Goal: Task Accomplishment & Management: Manage account settings

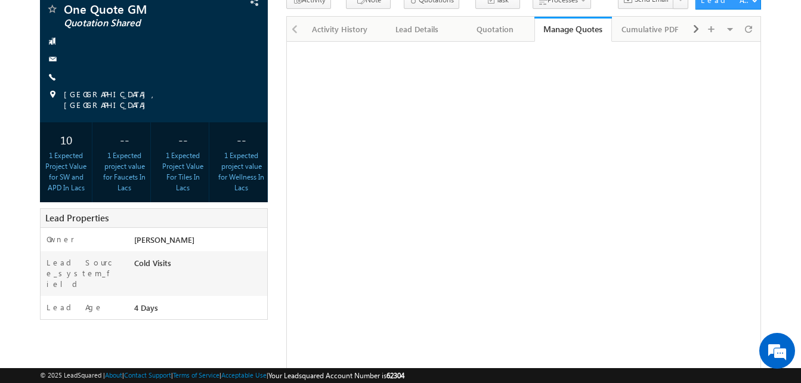
scroll to position [85, 0]
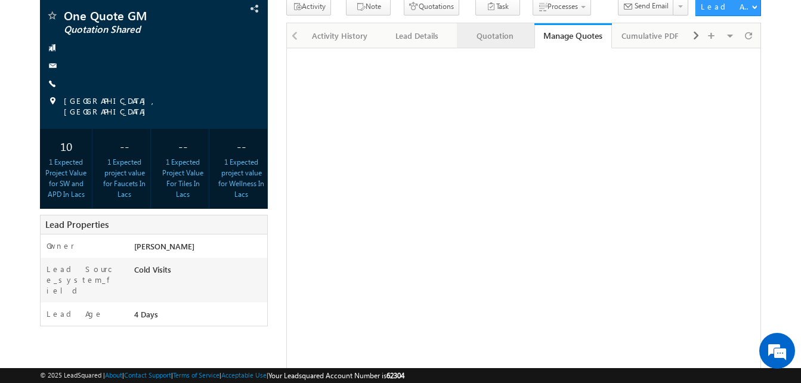
click at [492, 32] on div "Quotation" at bounding box center [495, 36] width 57 height 14
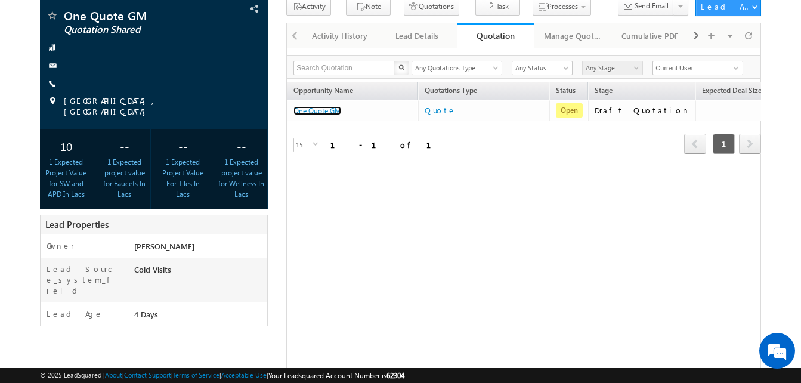
scroll to position [0, 0]
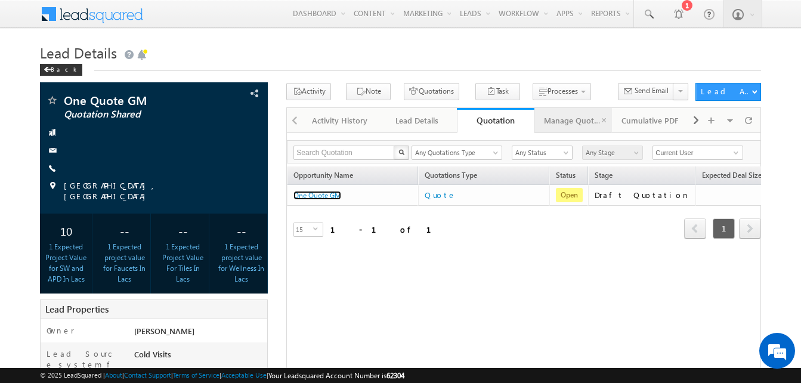
click at [578, 125] on div "Manage Quotes" at bounding box center [572, 120] width 57 height 14
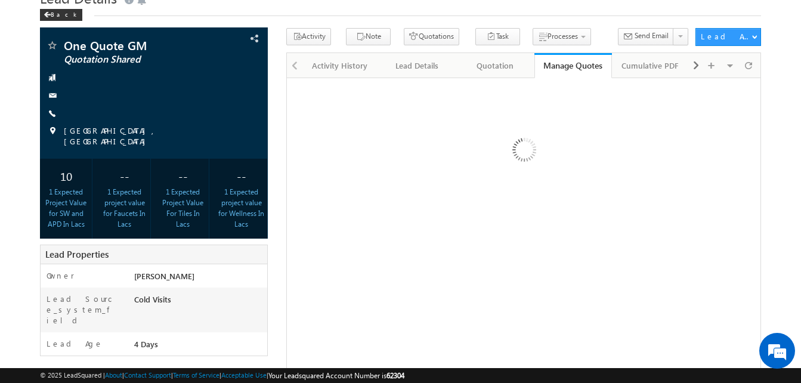
scroll to position [40, 0]
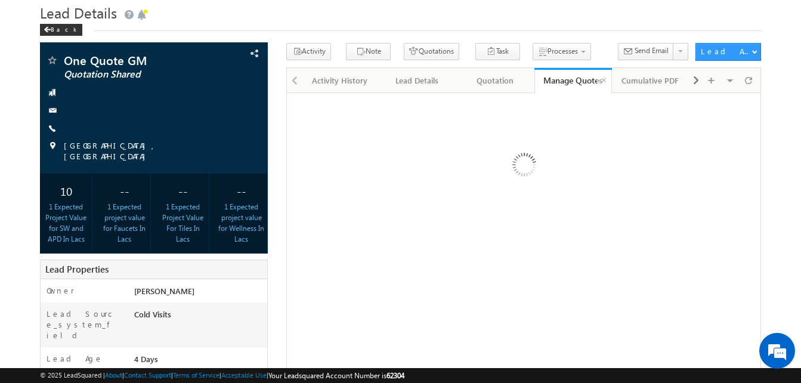
click at [554, 84] on div "Manage Quotes" at bounding box center [574, 80] width 60 height 11
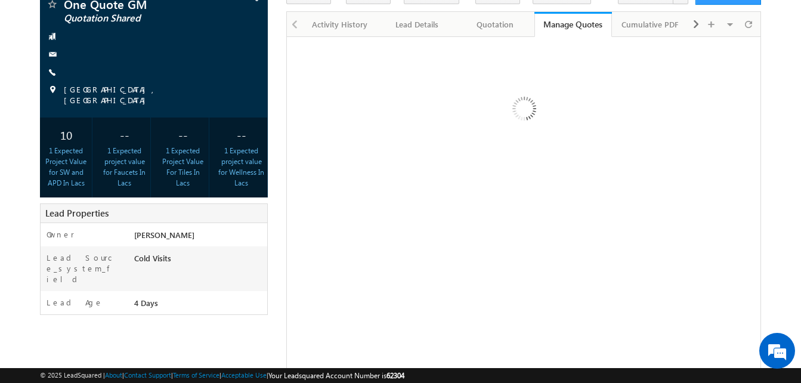
scroll to position [95, 0]
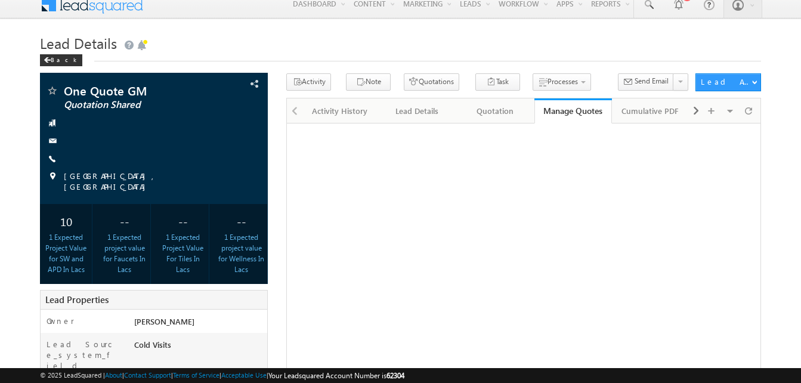
scroll to position [9, 0]
click at [562, 110] on div "Manage Quotes" at bounding box center [574, 111] width 60 height 11
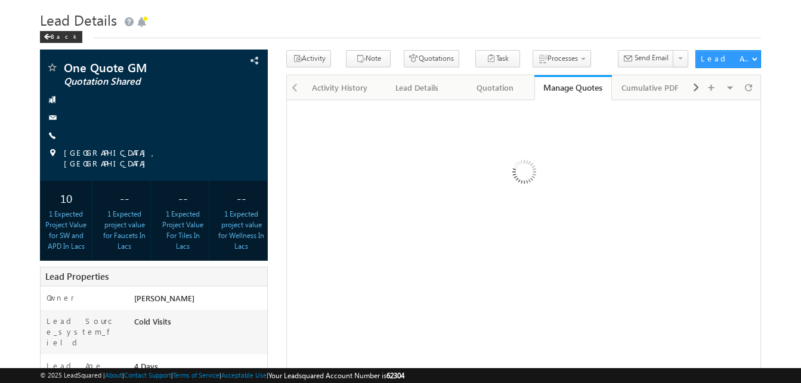
scroll to position [32, 0]
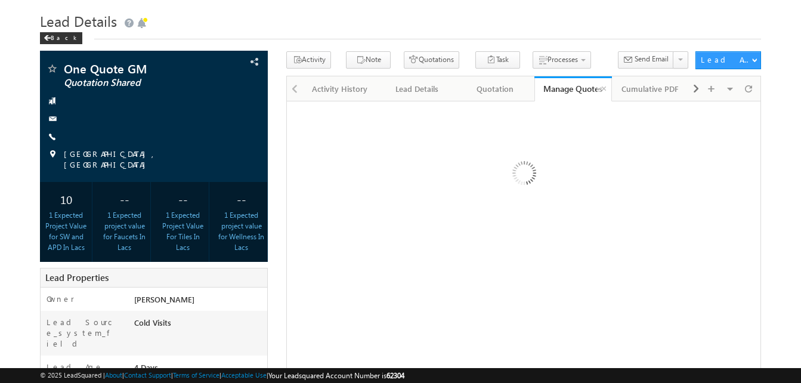
click at [574, 82] on link "Manage Quotes" at bounding box center [574, 88] width 78 height 25
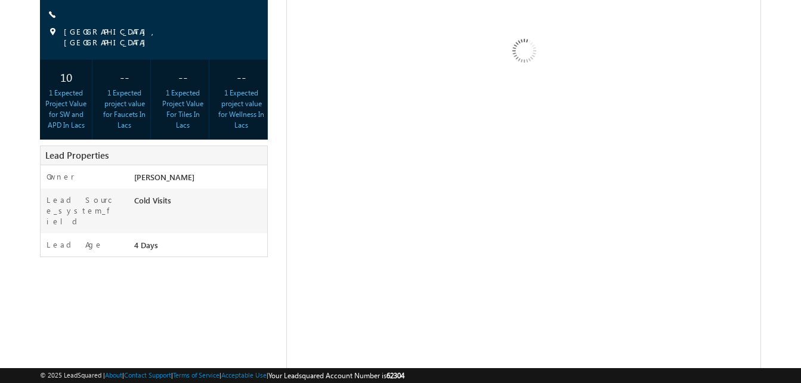
scroll to position [155, 0]
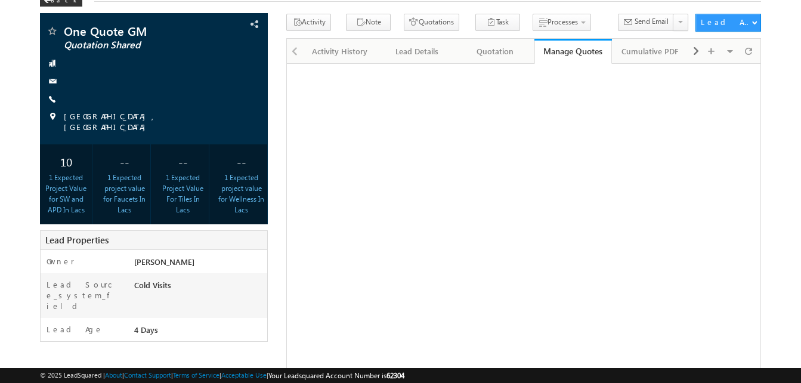
scroll to position [72, 0]
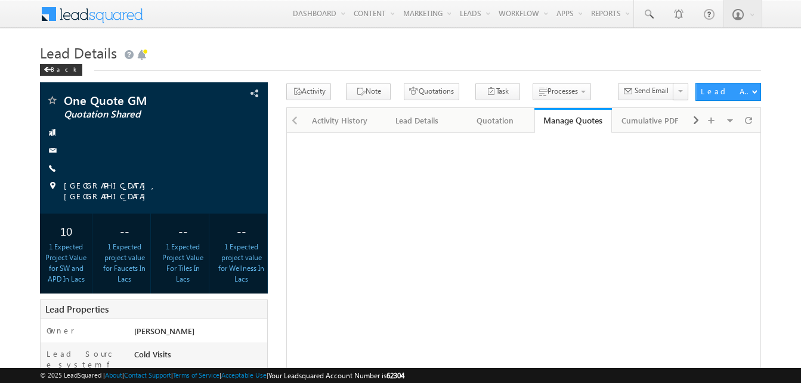
scroll to position [72, 0]
click at [562, 122] on div "Manage Quotes" at bounding box center [574, 120] width 60 height 11
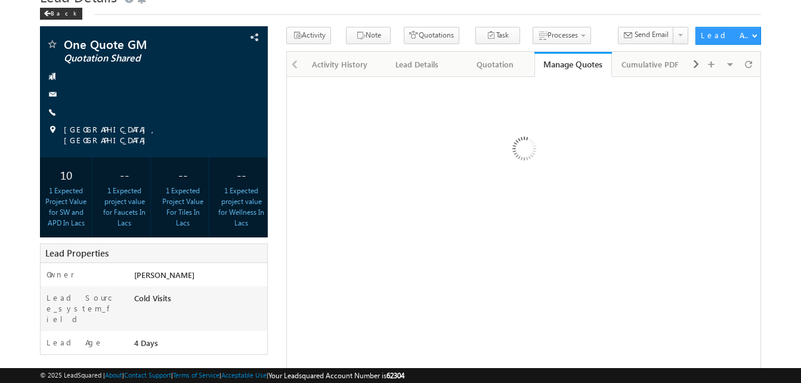
scroll to position [55, 0]
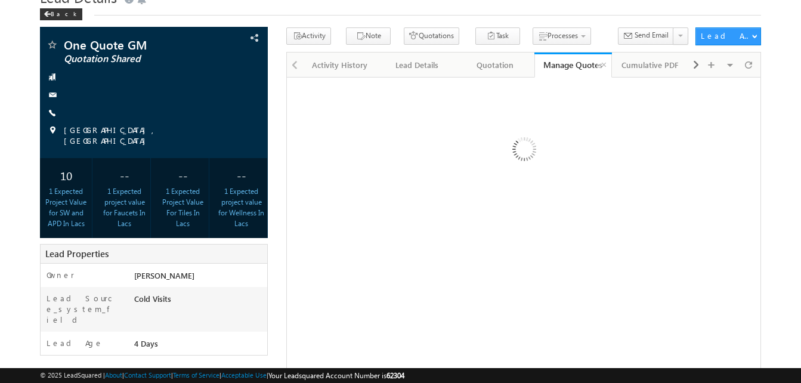
click at [551, 65] on div "Manage Quotes" at bounding box center [574, 64] width 60 height 11
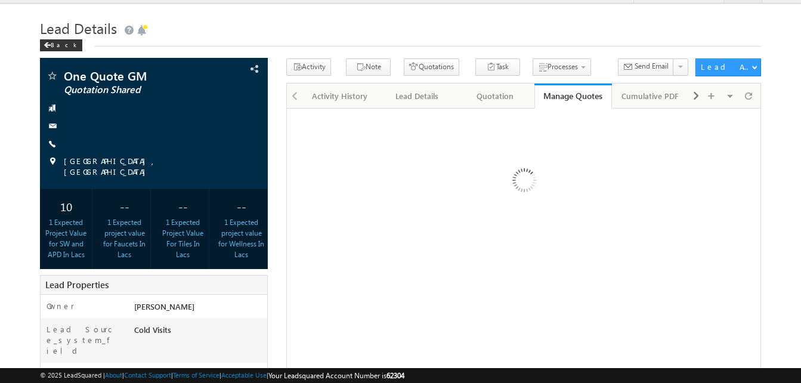
scroll to position [0, 0]
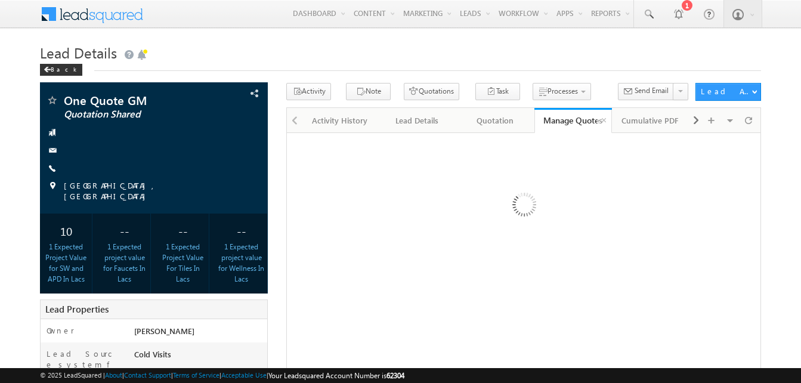
click at [563, 118] on div "Manage Quotes" at bounding box center [574, 120] width 60 height 11
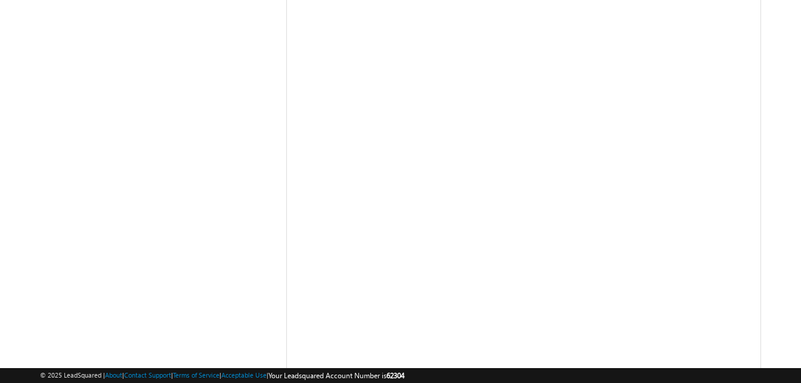
scroll to position [462, 0]
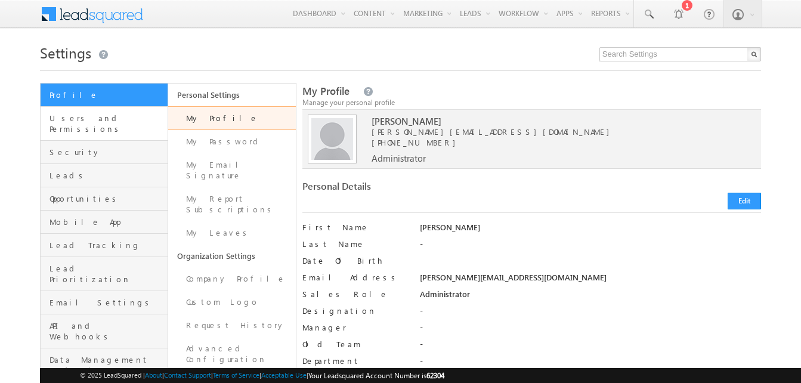
click at [118, 127] on link "Users and Permissions" at bounding box center [104, 124] width 127 height 34
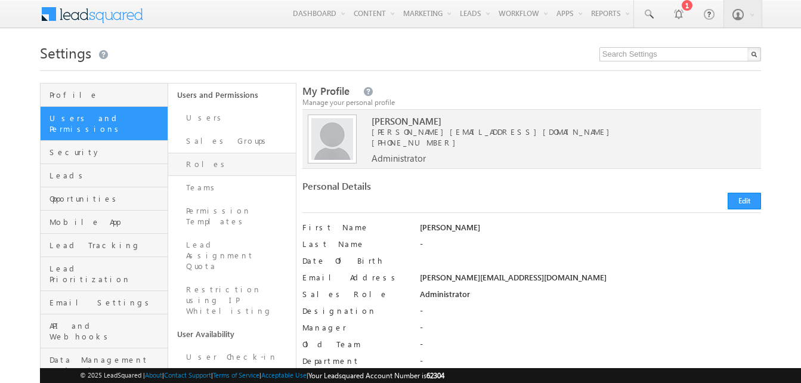
click at [216, 157] on link "Roles" at bounding box center [232, 164] width 128 height 23
click at [234, 143] on link "Sales Groups" at bounding box center [232, 140] width 128 height 23
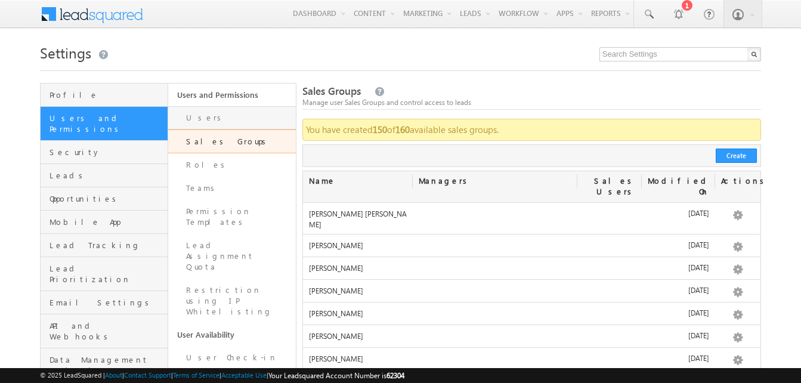
click at [211, 121] on link "Users" at bounding box center [232, 117] width 128 height 23
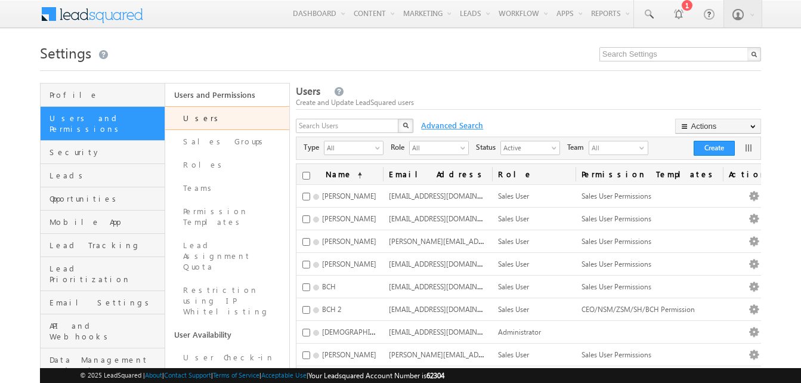
click at [469, 122] on span "Advanced Search" at bounding box center [451, 125] width 72 height 11
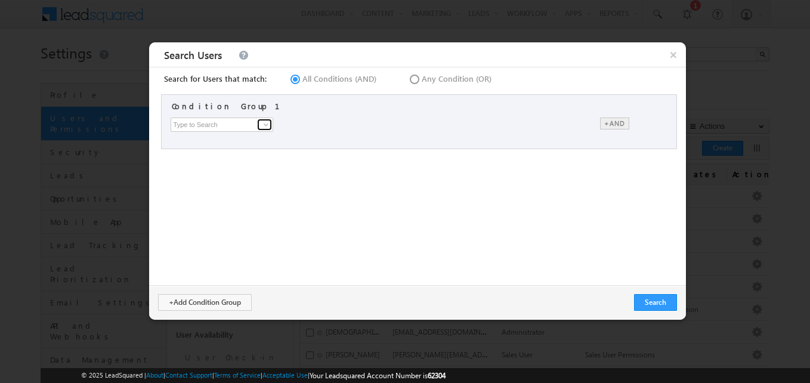
click at [264, 123] on span at bounding box center [266, 125] width 10 height 10
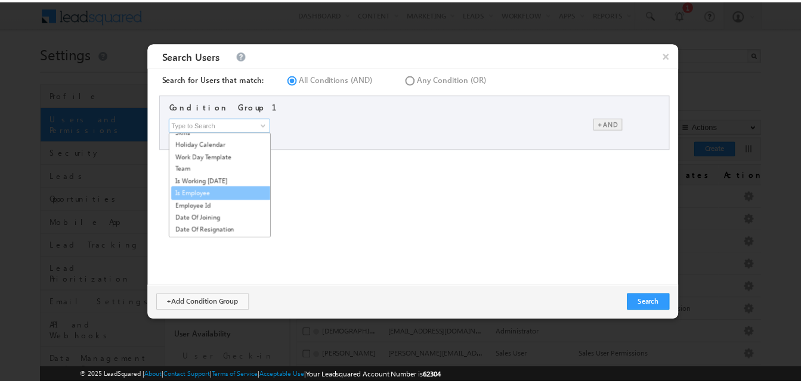
scroll to position [263, 0]
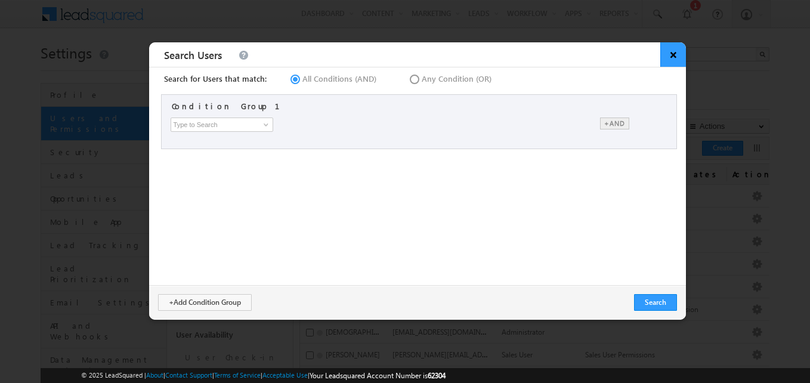
click at [673, 57] on span "×" at bounding box center [674, 54] width 26 height 24
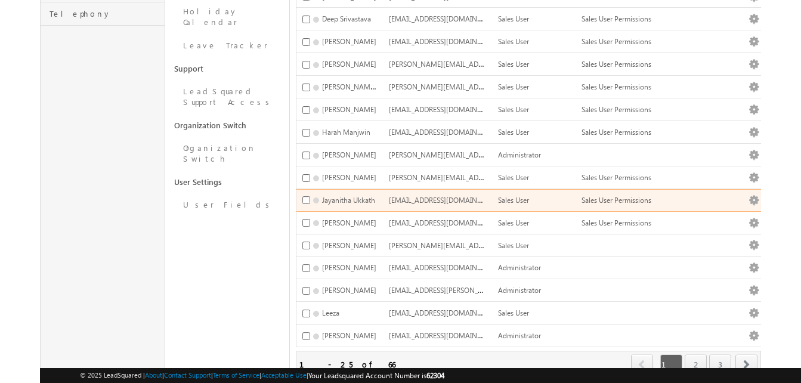
scroll to position [456, 0]
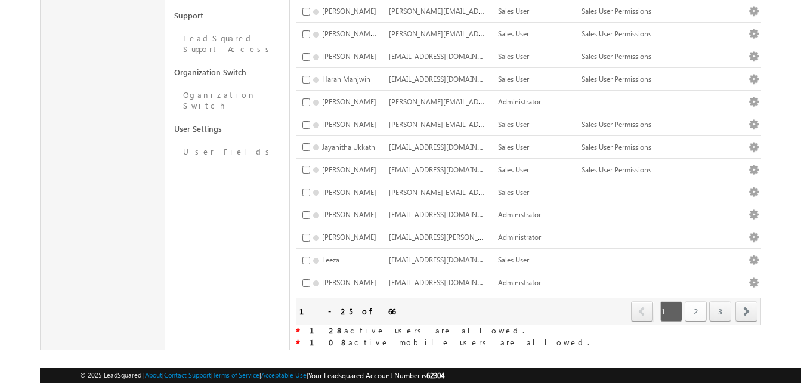
click at [707, 301] on link "2" at bounding box center [696, 311] width 22 height 20
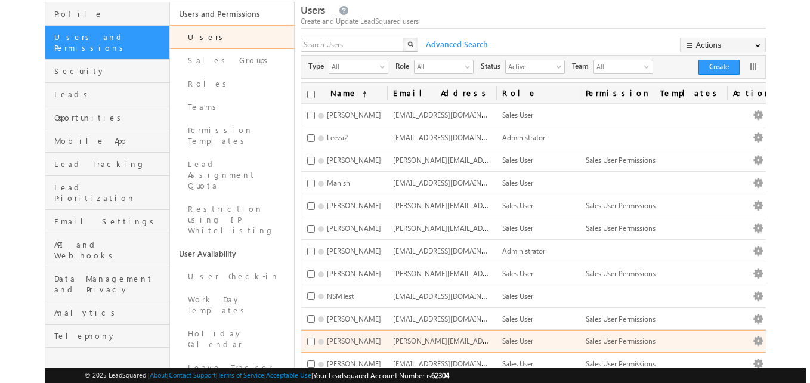
scroll to position [80, 0]
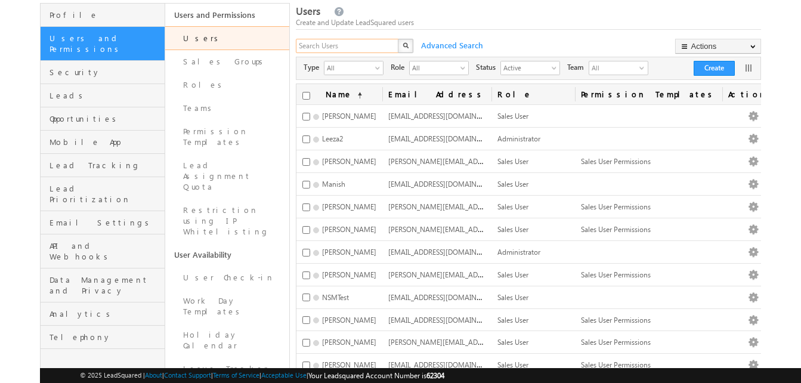
click at [364, 48] on input "text" at bounding box center [348, 46] width 104 height 14
click at [492, 45] on div "X Advanced Search × Search Users Search for Users that match: All Conditions (A…" at bounding box center [528, 48] width 464 height 18
click at [458, 49] on span "Advanced Search" at bounding box center [451, 45] width 72 height 11
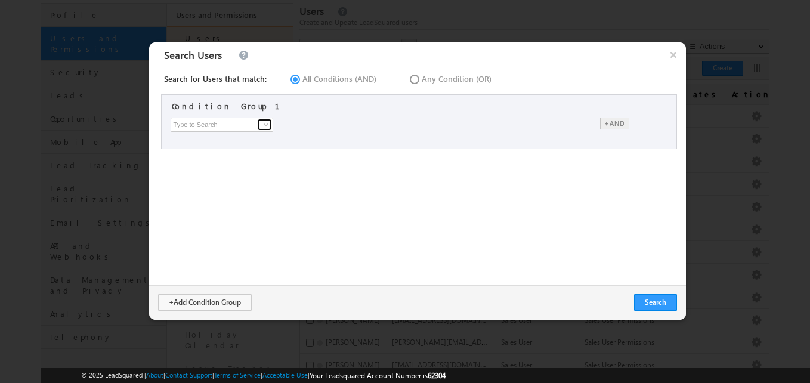
click at [267, 125] on span at bounding box center [266, 125] width 10 height 10
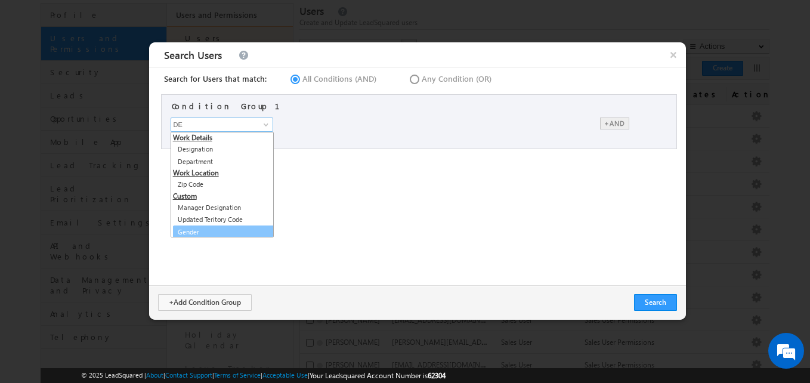
scroll to position [3, 0]
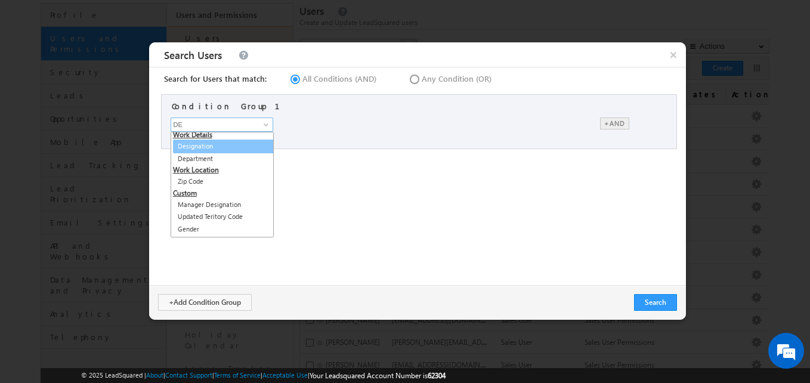
click at [202, 147] on link "Designation" at bounding box center [224, 147] width 103 height 14
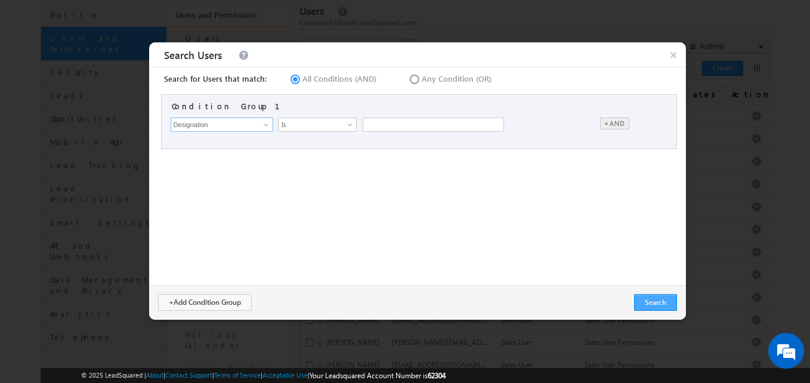
type input "Designation"
click at [649, 300] on button "Search" at bounding box center [655, 302] width 43 height 17
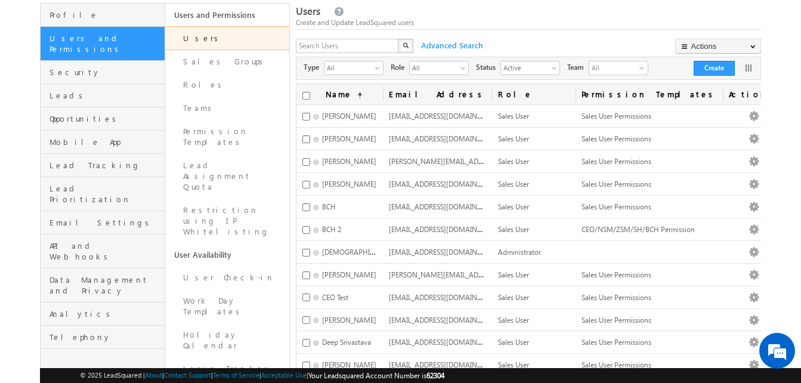
click at [465, 44] on span "Advanced Search" at bounding box center [451, 45] width 72 height 11
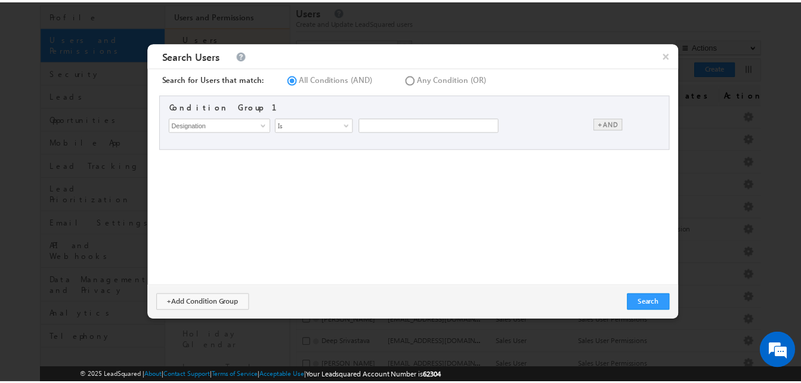
scroll to position [0, 0]
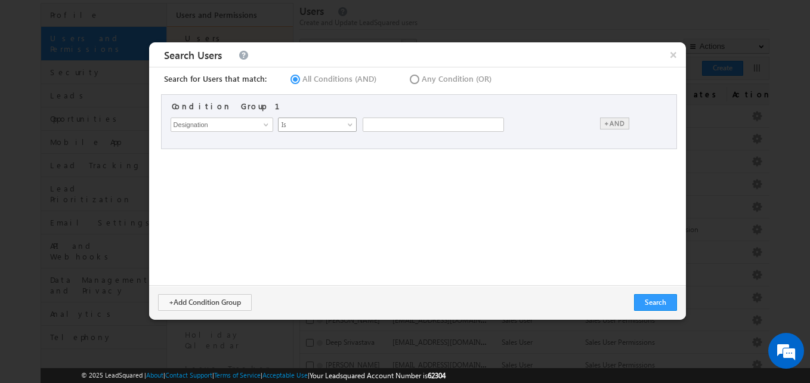
click at [352, 125] on span at bounding box center [352, 127] width 10 height 10
click at [380, 125] on input "text" at bounding box center [433, 125] width 141 height 14
click at [656, 312] on div "+Add Condition Group Search" at bounding box center [417, 302] width 537 height 35
click at [669, 301] on button "Search" at bounding box center [655, 302] width 43 height 17
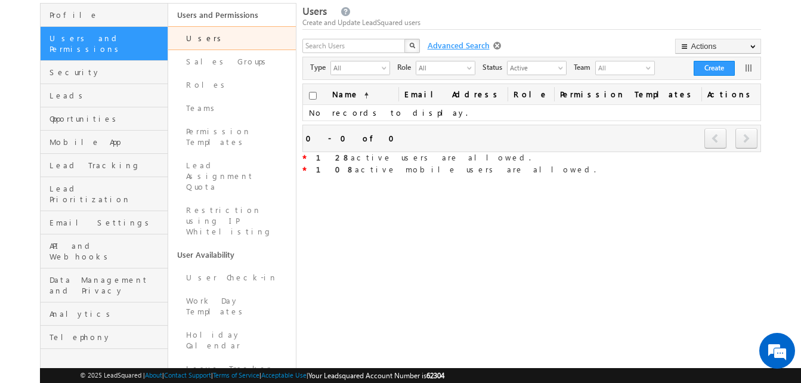
click at [476, 51] on span "Advanced Search" at bounding box center [458, 45] width 72 height 11
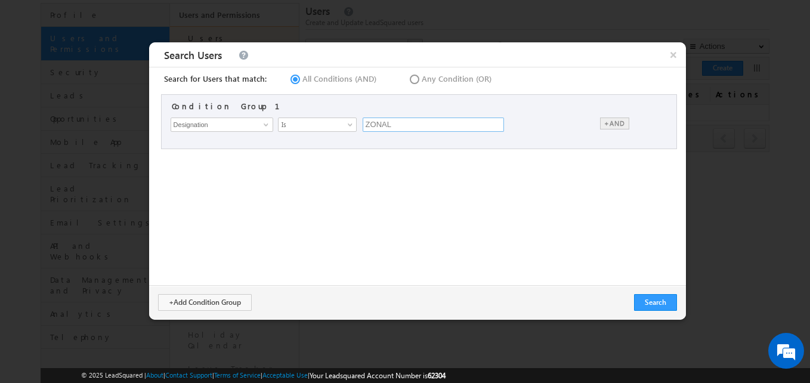
click at [411, 122] on input "ZONAL" at bounding box center [433, 125] width 141 height 14
type input "Z"
type input "A"
type input "ZM"
click at [652, 301] on button "Search" at bounding box center [655, 302] width 43 height 17
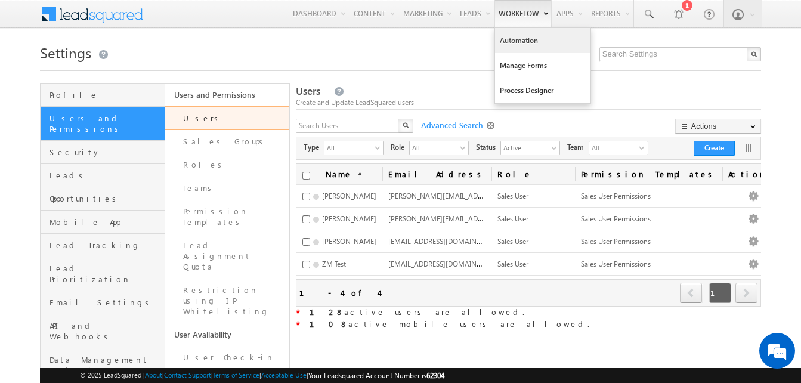
click at [512, 35] on link "Automation" at bounding box center [542, 40] width 95 height 25
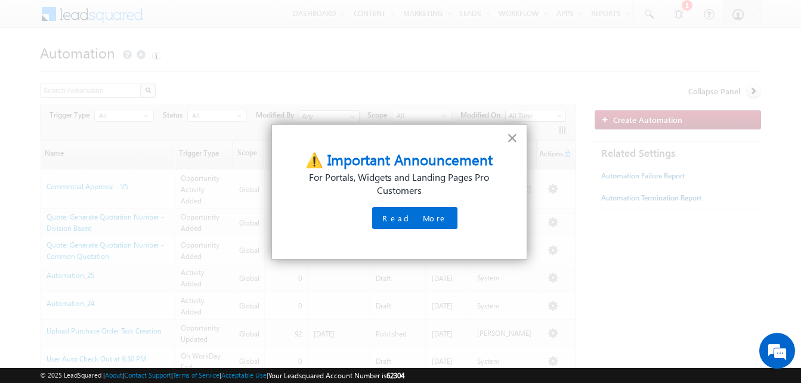
scroll to position [42, 0]
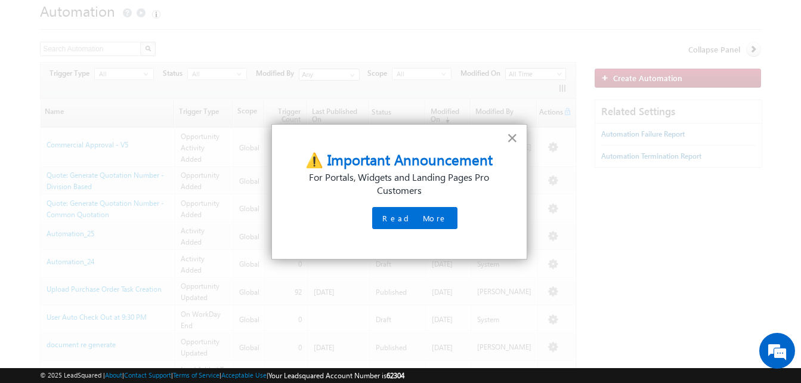
click at [519, 138] on button "×" at bounding box center [512, 137] width 11 height 19
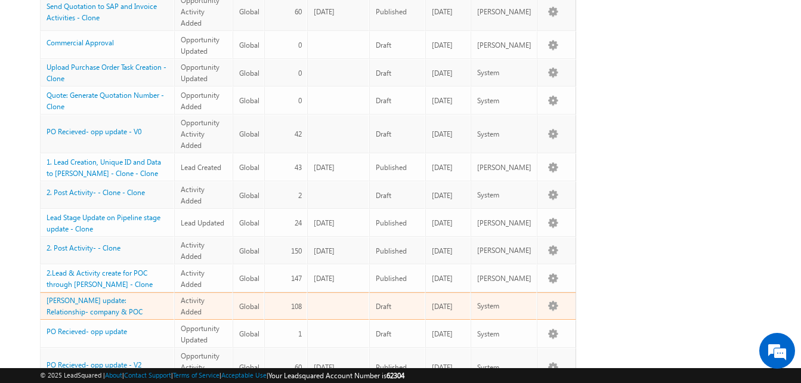
scroll to position [493, 0]
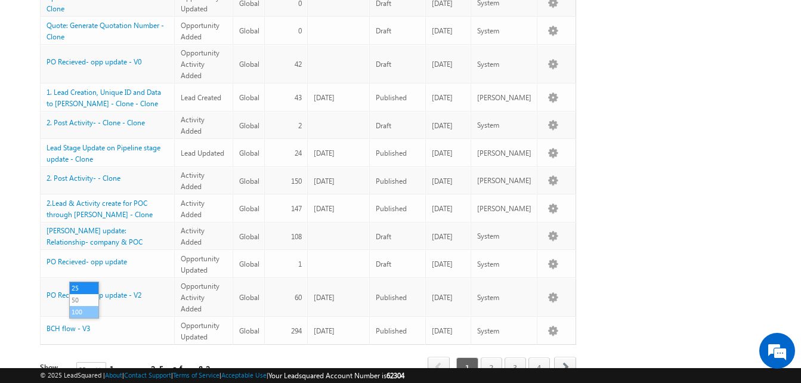
click at [90, 311] on li "100" at bounding box center [84, 312] width 29 height 12
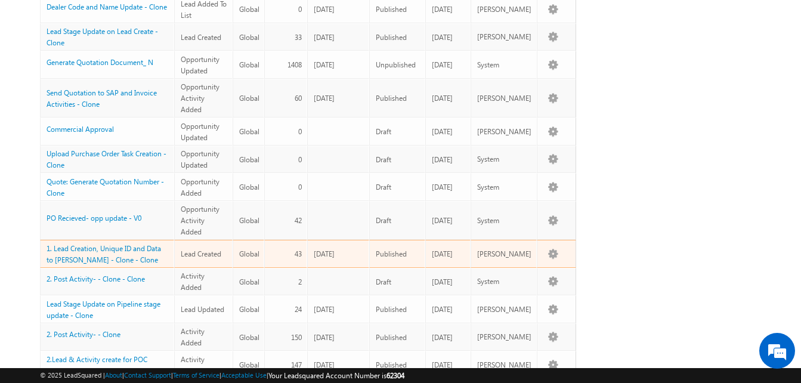
scroll to position [408, 0]
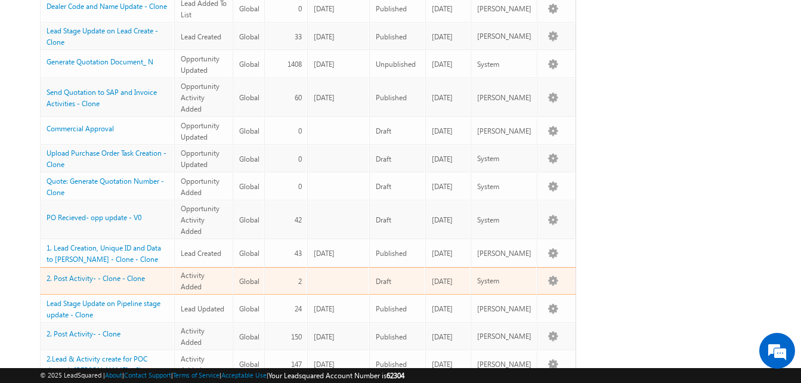
click at [172, 267] on td "2. Post Activity- - Clone - Clone" at bounding box center [107, 281] width 134 height 28
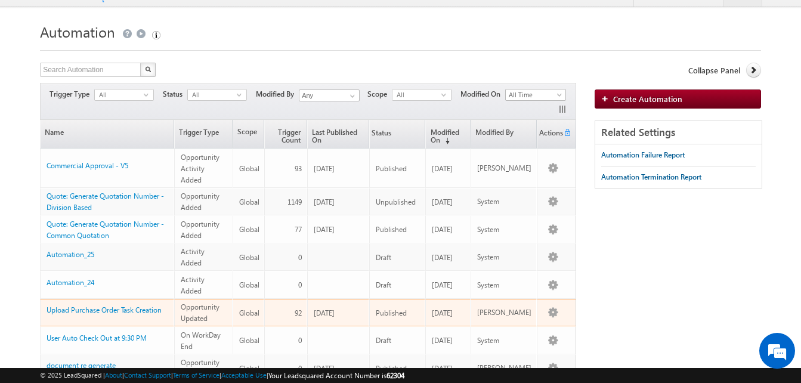
scroll to position [17, 0]
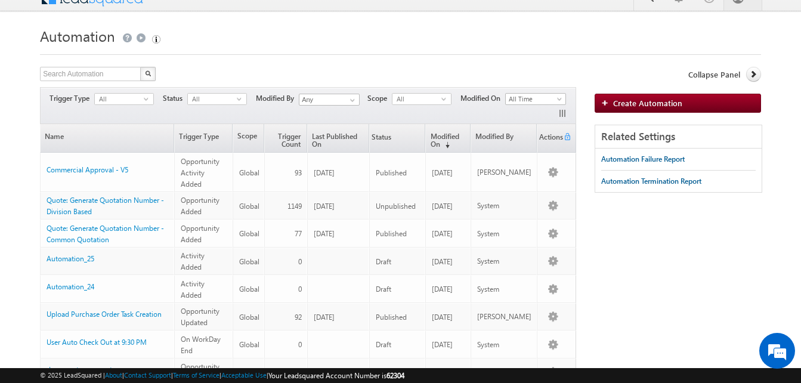
click at [414, 143] on th "Status" at bounding box center [397, 138] width 57 height 29
click at [391, 138] on span "Status" at bounding box center [380, 138] width 21 height 26
drag, startPoint x: 396, startPoint y: 135, endPoint x: 405, endPoint y: 135, distance: 9.0
drag, startPoint x: 405, startPoint y: 135, endPoint x: 396, endPoint y: 137, distance: 8.4
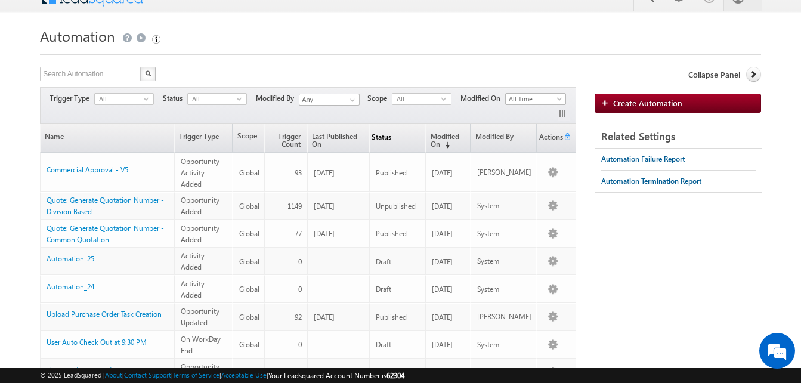
click at [391, 137] on span "Status" at bounding box center [380, 138] width 21 height 26
click at [200, 95] on span "All" at bounding box center [212, 99] width 49 height 11
click at [228, 131] on li "Published" at bounding box center [218, 135] width 58 height 12
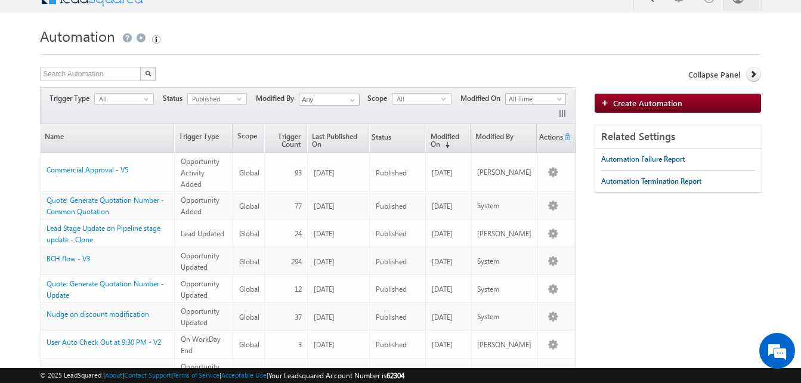
click at [84, 121] on div "Trigger Type All select Status Published select 1 Modified By Any Any Scope All…" at bounding box center [308, 105] width 536 height 37
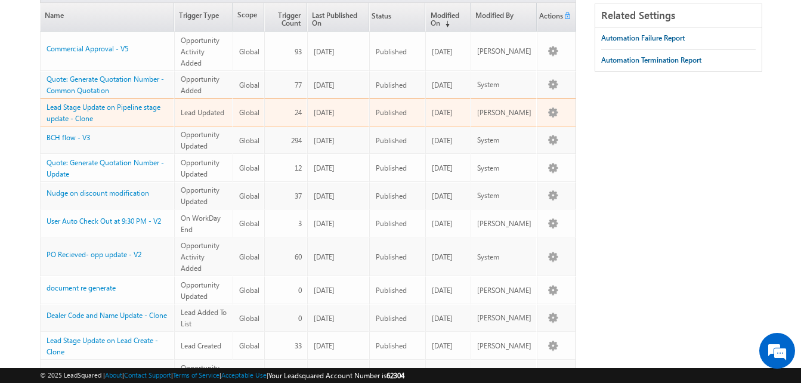
scroll to position [0, 0]
